Goal: Task Accomplishment & Management: Manage account settings

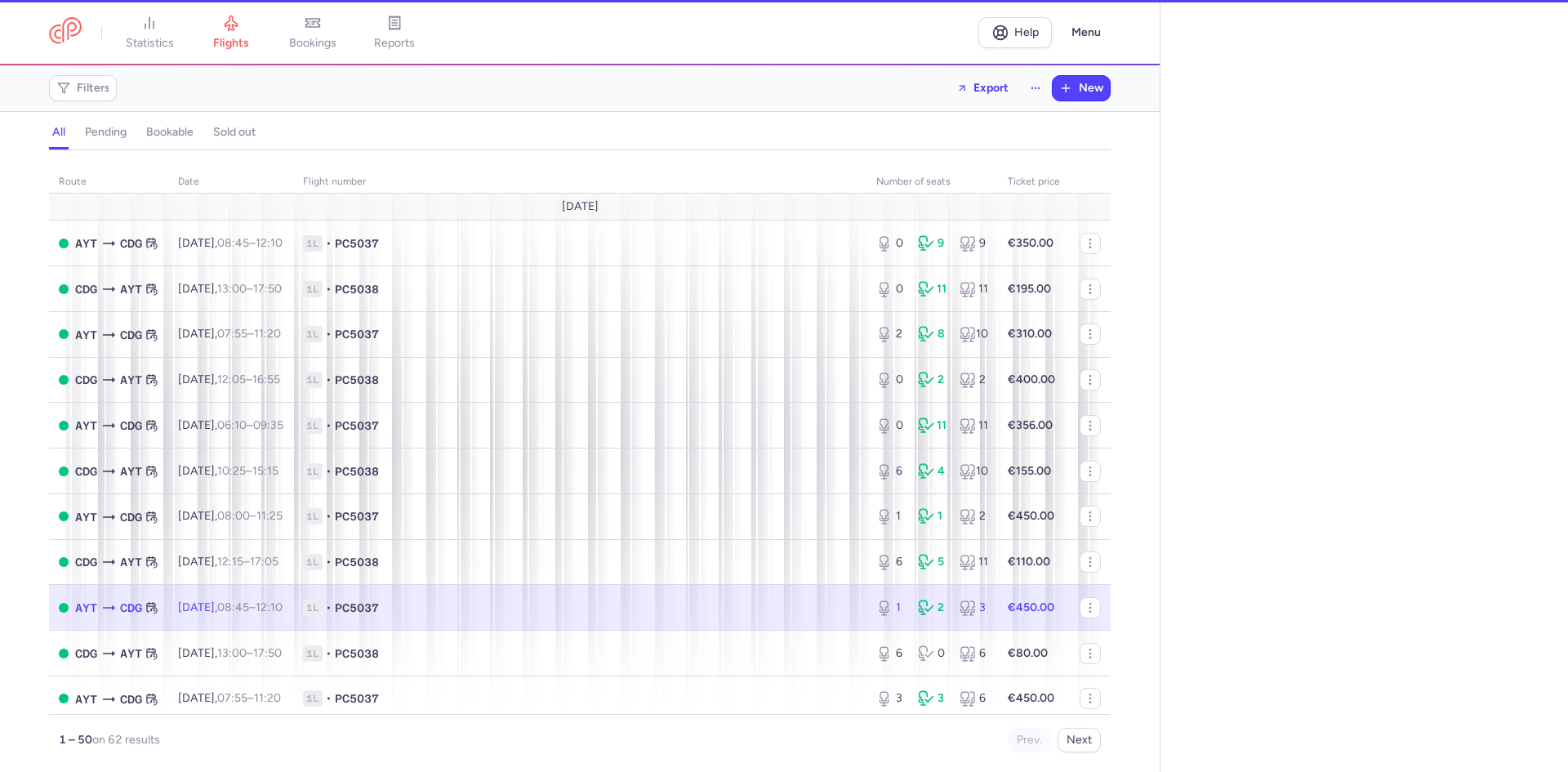
select select "hours"
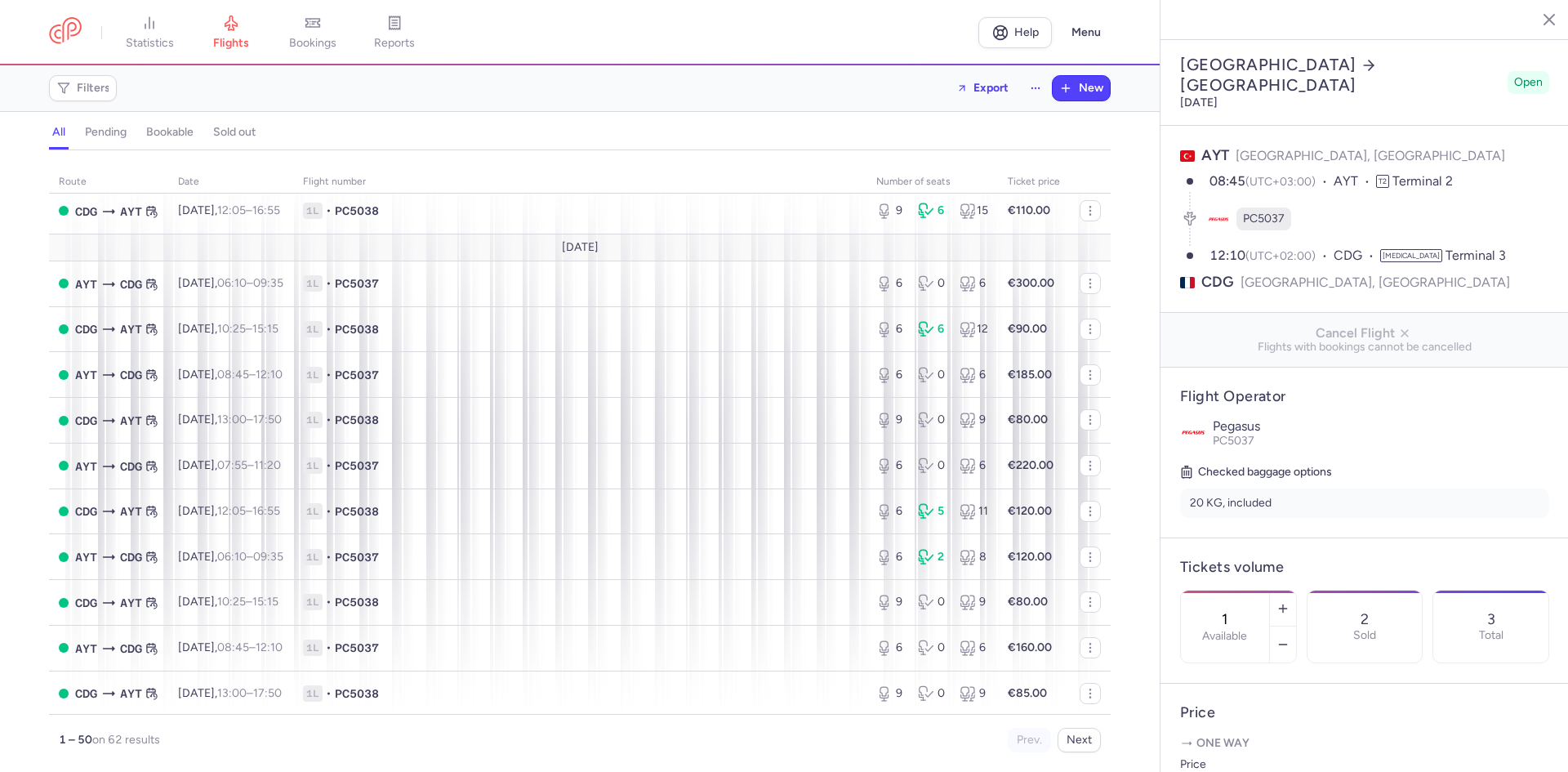
scroll to position [871, 0]
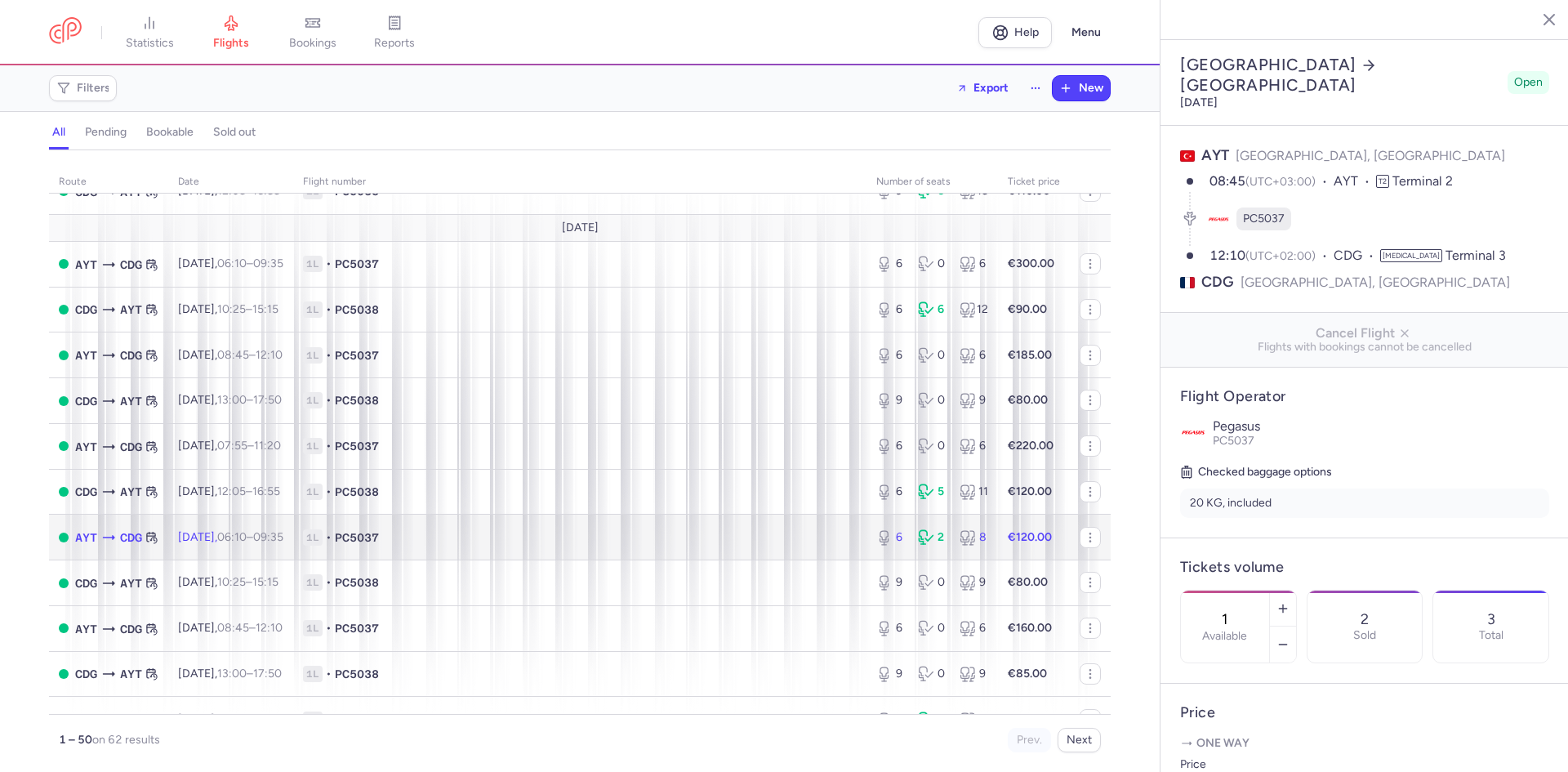
click at [494, 547] on td "1L • PC5037" at bounding box center [579, 536] width 573 height 46
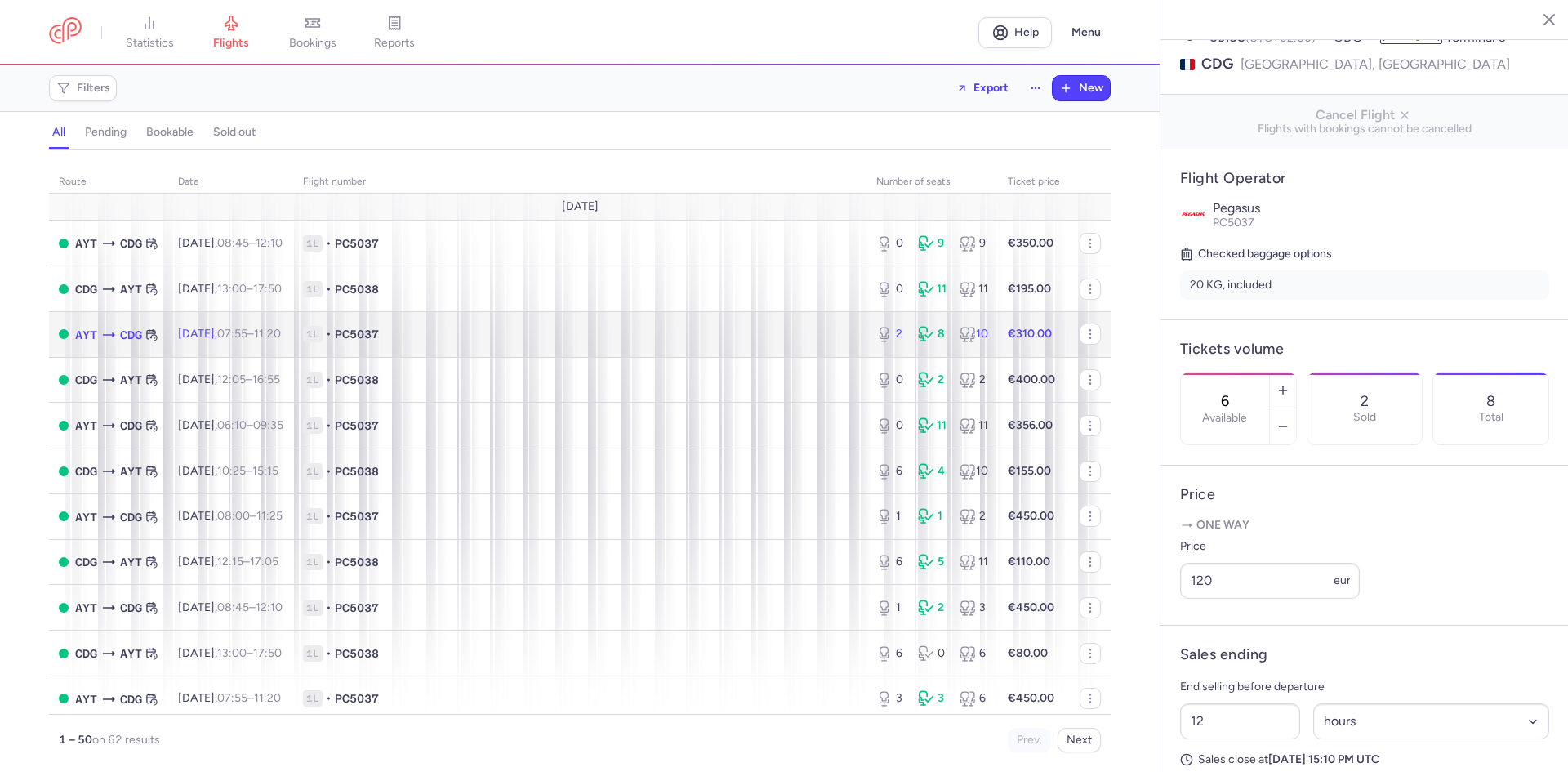
click at [488, 346] on td "1L • PC5037" at bounding box center [579, 334] width 573 height 46
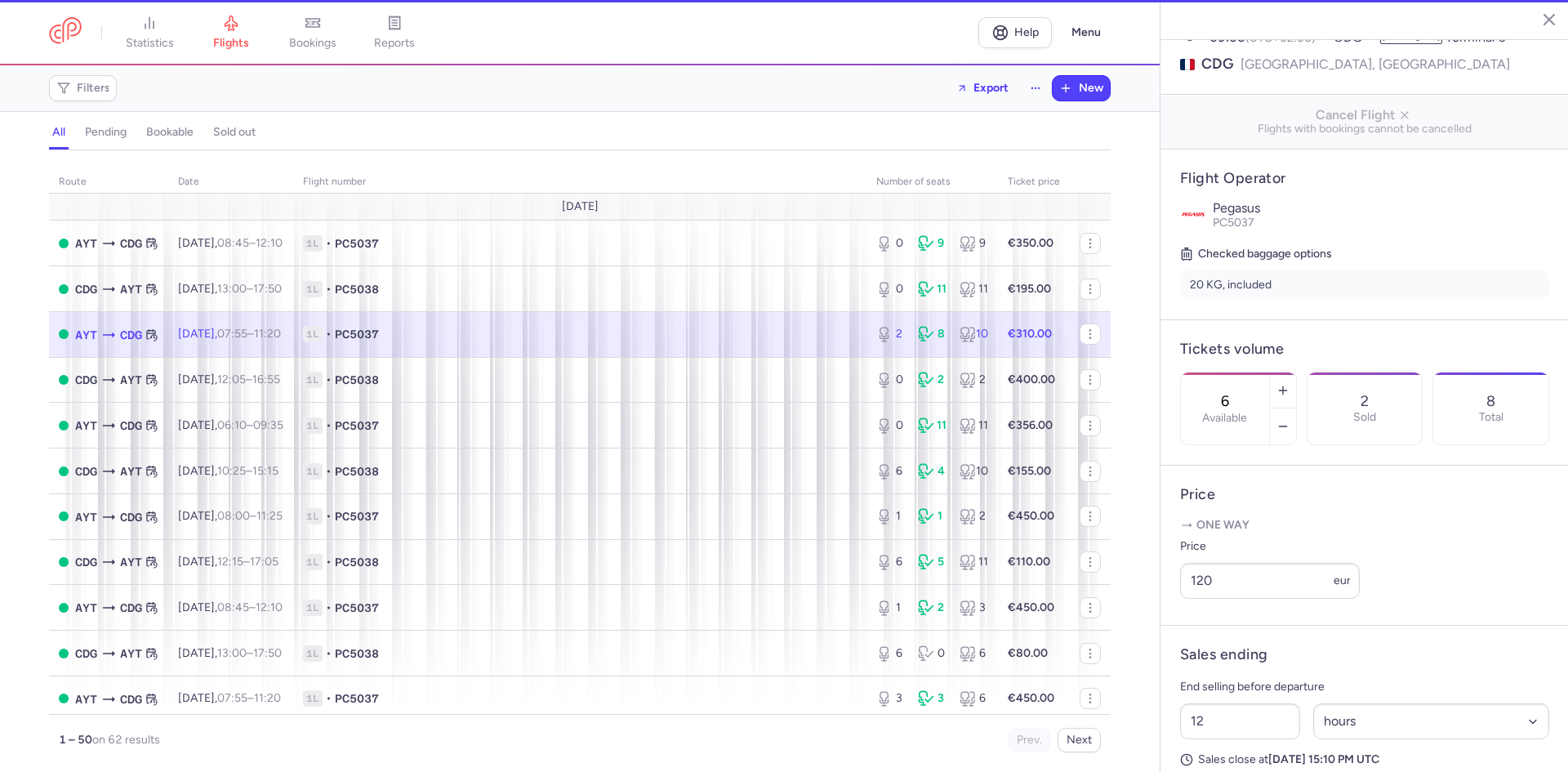
type input "2"
